Goal: Entertainment & Leisure: Consume media (video, audio)

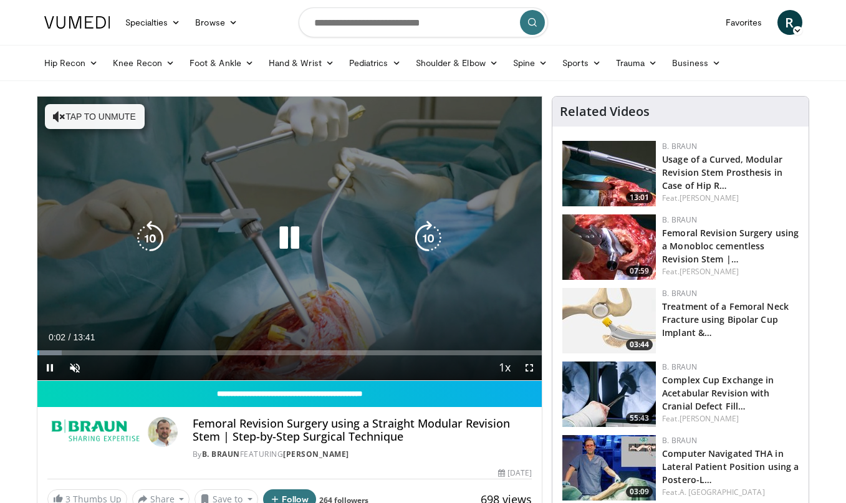
click at [425, 243] on icon "Video Player" at bounding box center [428, 238] width 35 height 35
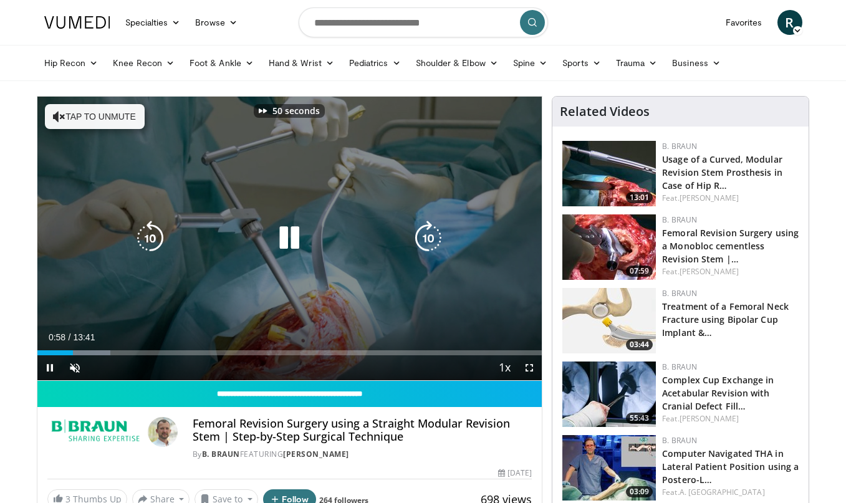
click at [425, 243] on icon "Video Player" at bounding box center [428, 238] width 35 height 35
click at [427, 234] on icon "Video Player" at bounding box center [428, 238] width 35 height 35
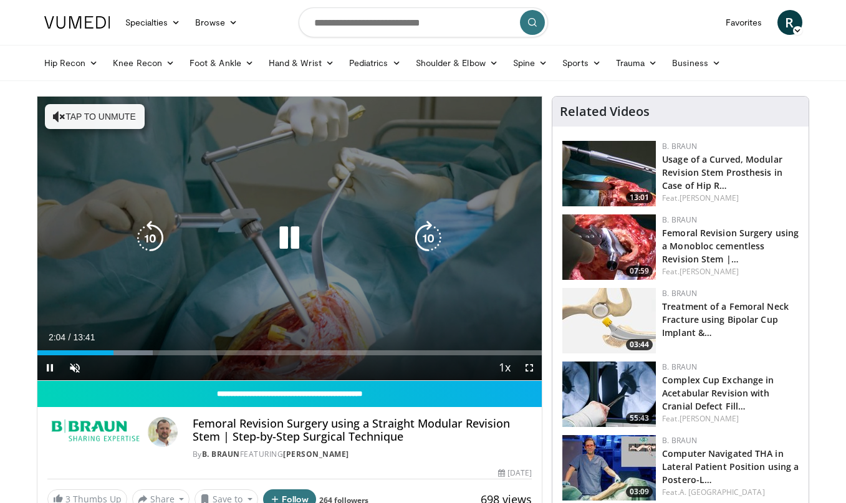
click at [112, 113] on button "Tap to unmute" at bounding box center [95, 116] width 100 height 25
click at [428, 237] on icon "Video Player" at bounding box center [428, 238] width 35 height 35
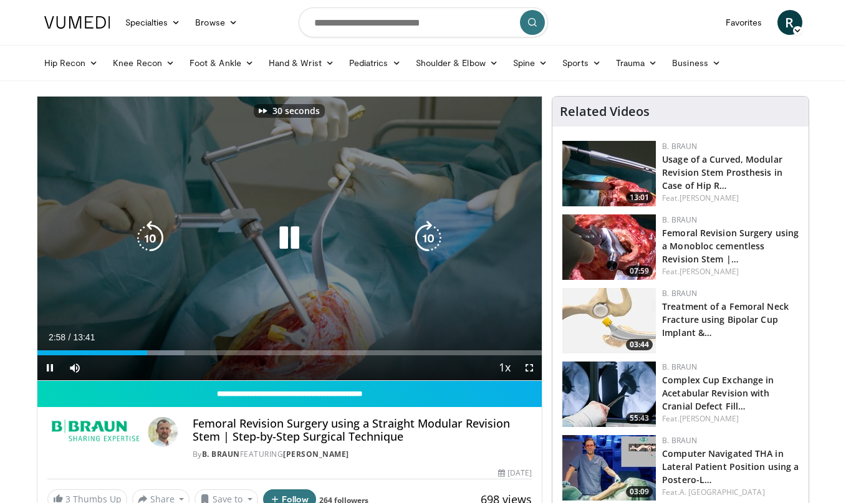
click at [428, 237] on icon "Video Player" at bounding box center [428, 238] width 35 height 35
click at [428, 243] on icon "Video Player" at bounding box center [428, 238] width 35 height 35
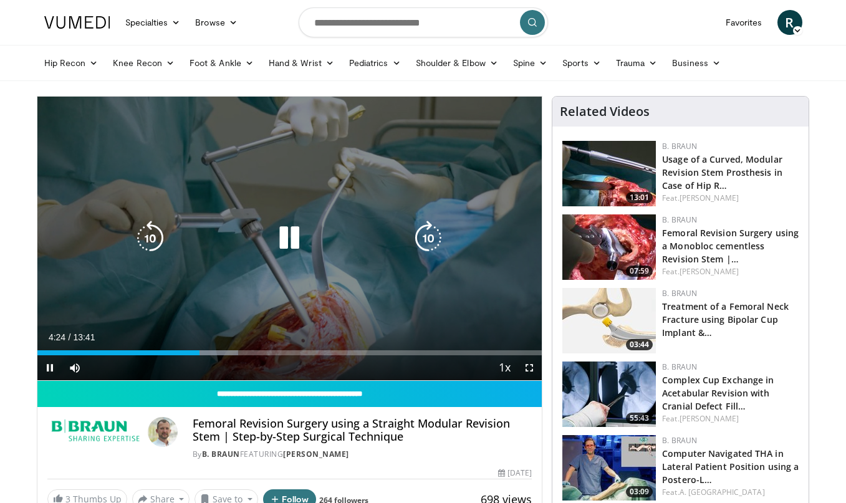
click at [430, 234] on icon "Video Player" at bounding box center [428, 238] width 35 height 35
click at [429, 236] on icon "Video Player" at bounding box center [428, 238] width 35 height 35
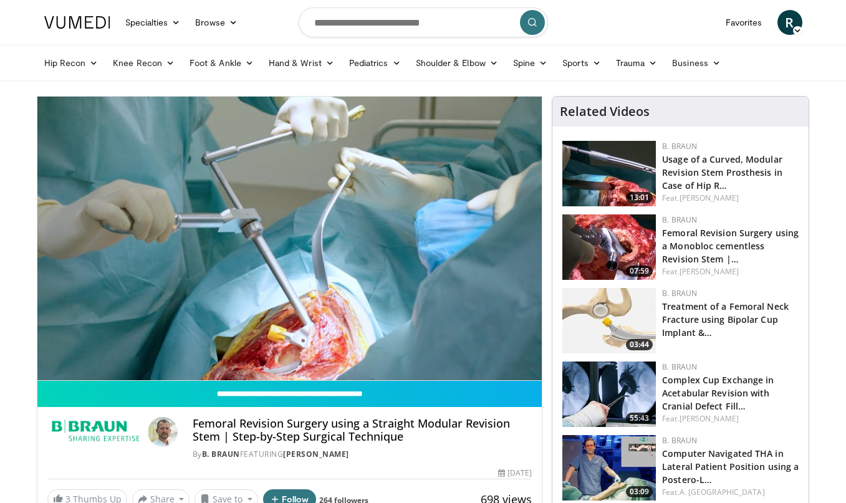
click at [429, 236] on div "10 seconds Tap to unmute" at bounding box center [289, 239] width 505 height 284
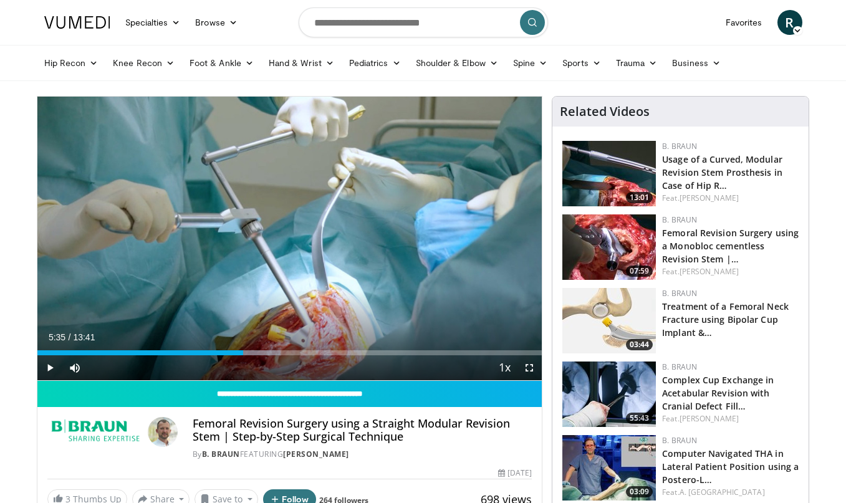
click at [429, 236] on div "10 seconds Tap to unmute" at bounding box center [289, 239] width 505 height 284
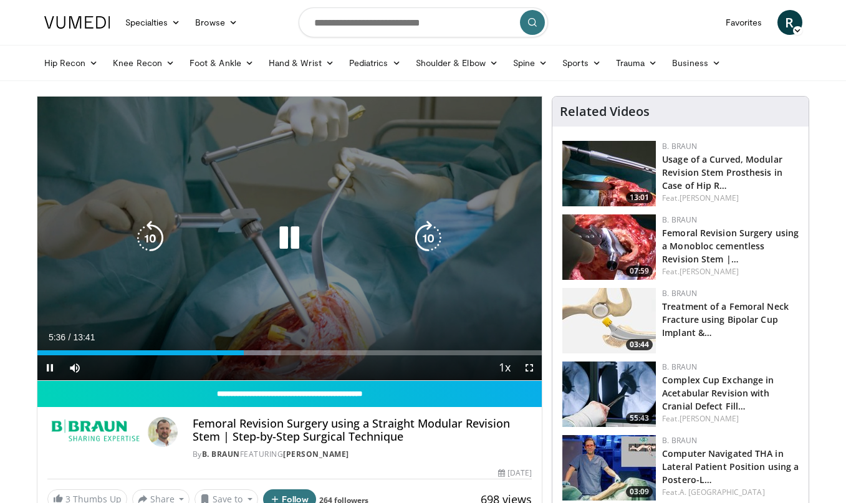
click at [429, 244] on icon "Video Player" at bounding box center [428, 238] width 35 height 35
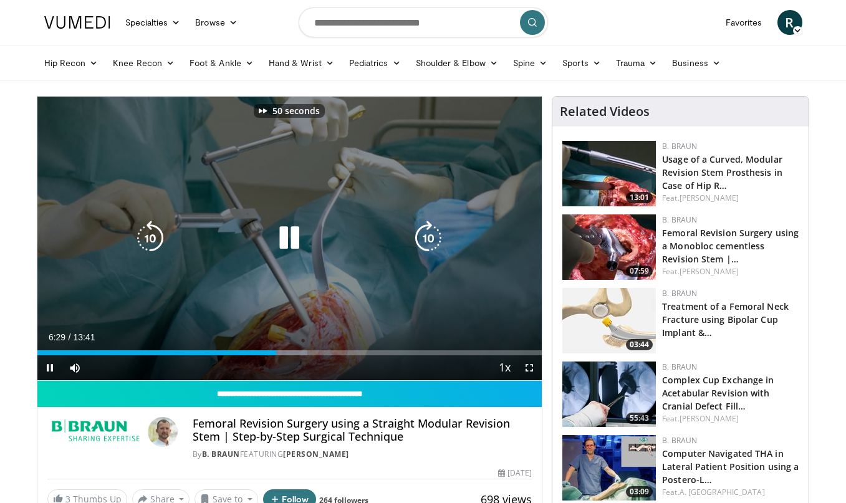
click at [429, 244] on icon "Video Player" at bounding box center [428, 238] width 35 height 35
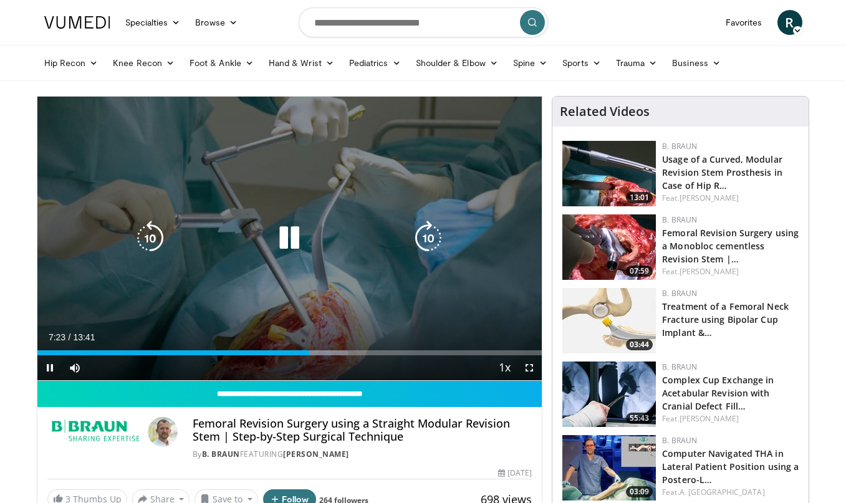
click at [429, 244] on icon "Video Player" at bounding box center [428, 238] width 35 height 35
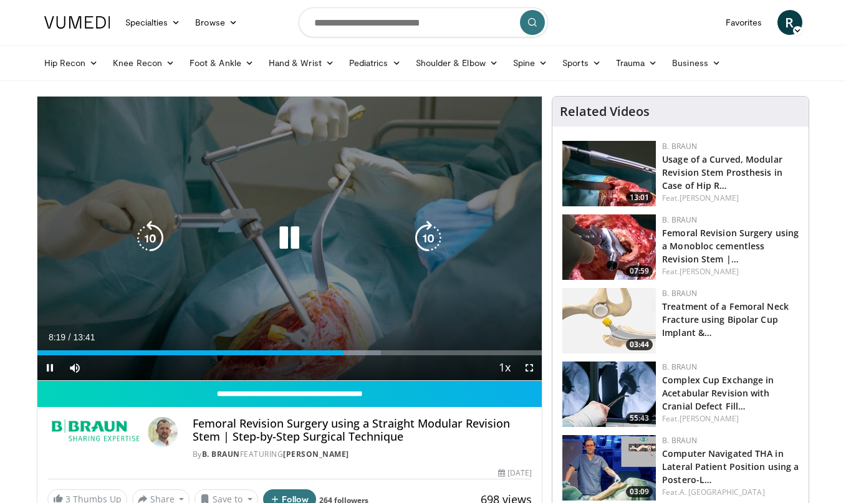
click at [429, 244] on icon "Video Player" at bounding box center [428, 238] width 35 height 35
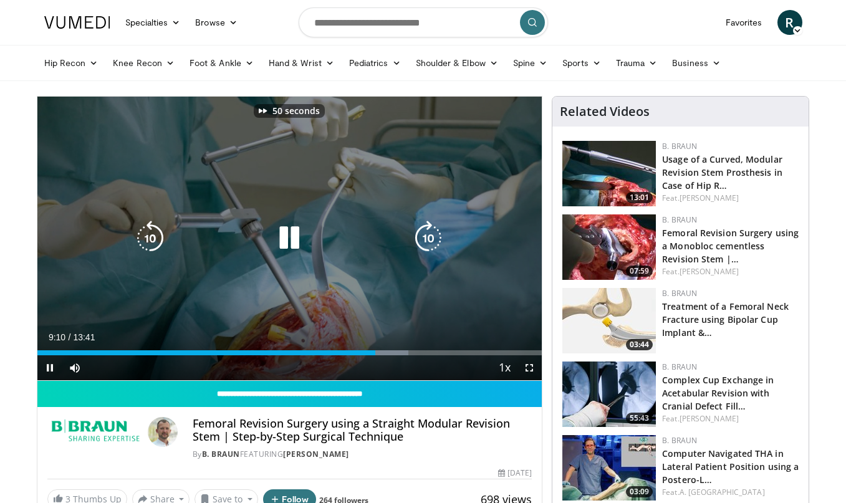
click at [429, 244] on icon "Video Player" at bounding box center [428, 238] width 35 height 35
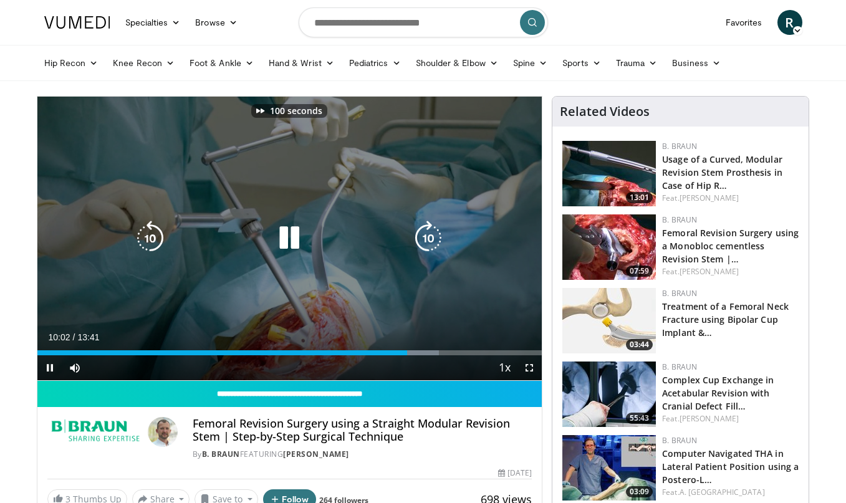
click at [429, 244] on icon "Video Player" at bounding box center [428, 238] width 35 height 35
